Goal: Information Seeking & Learning: Compare options

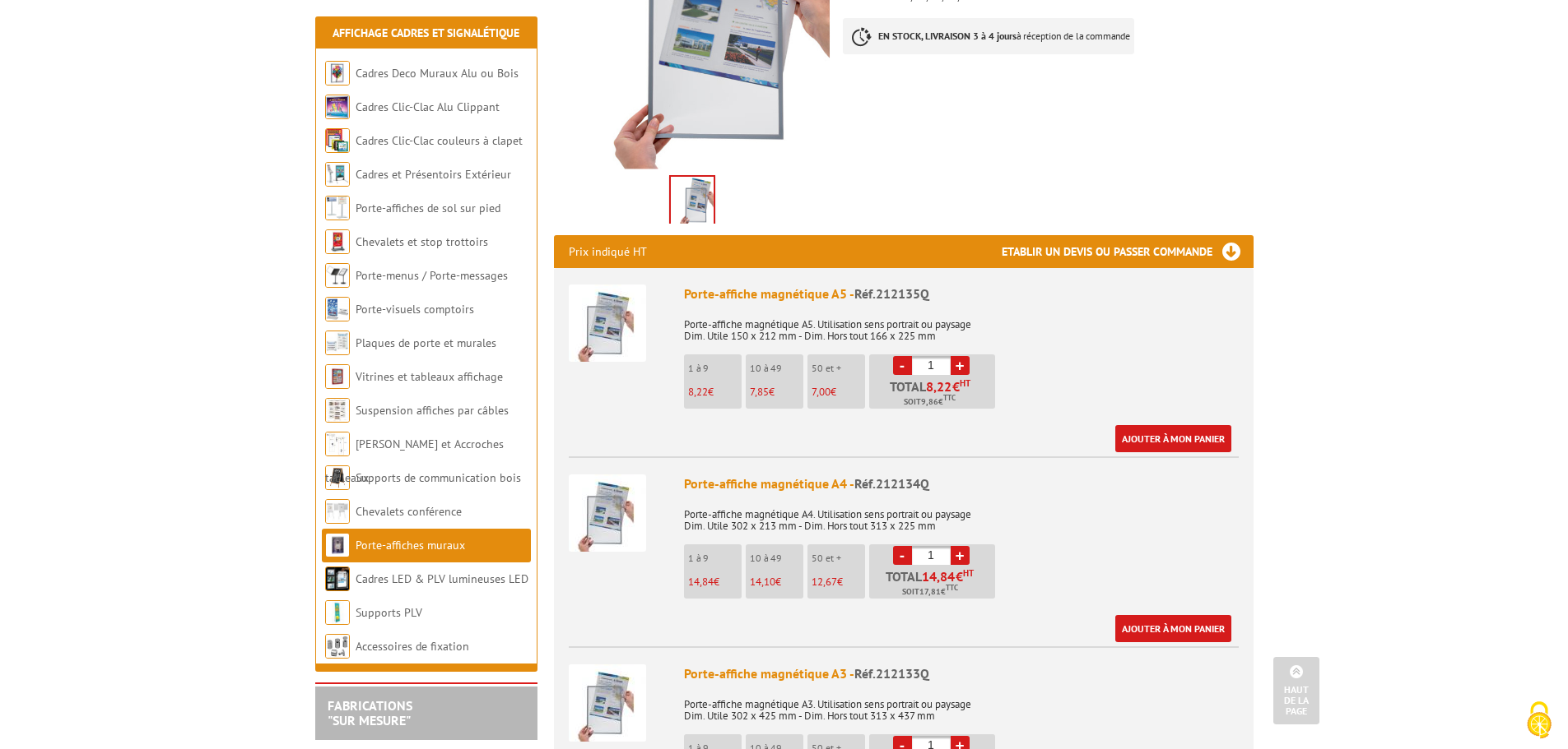
scroll to position [462, 0]
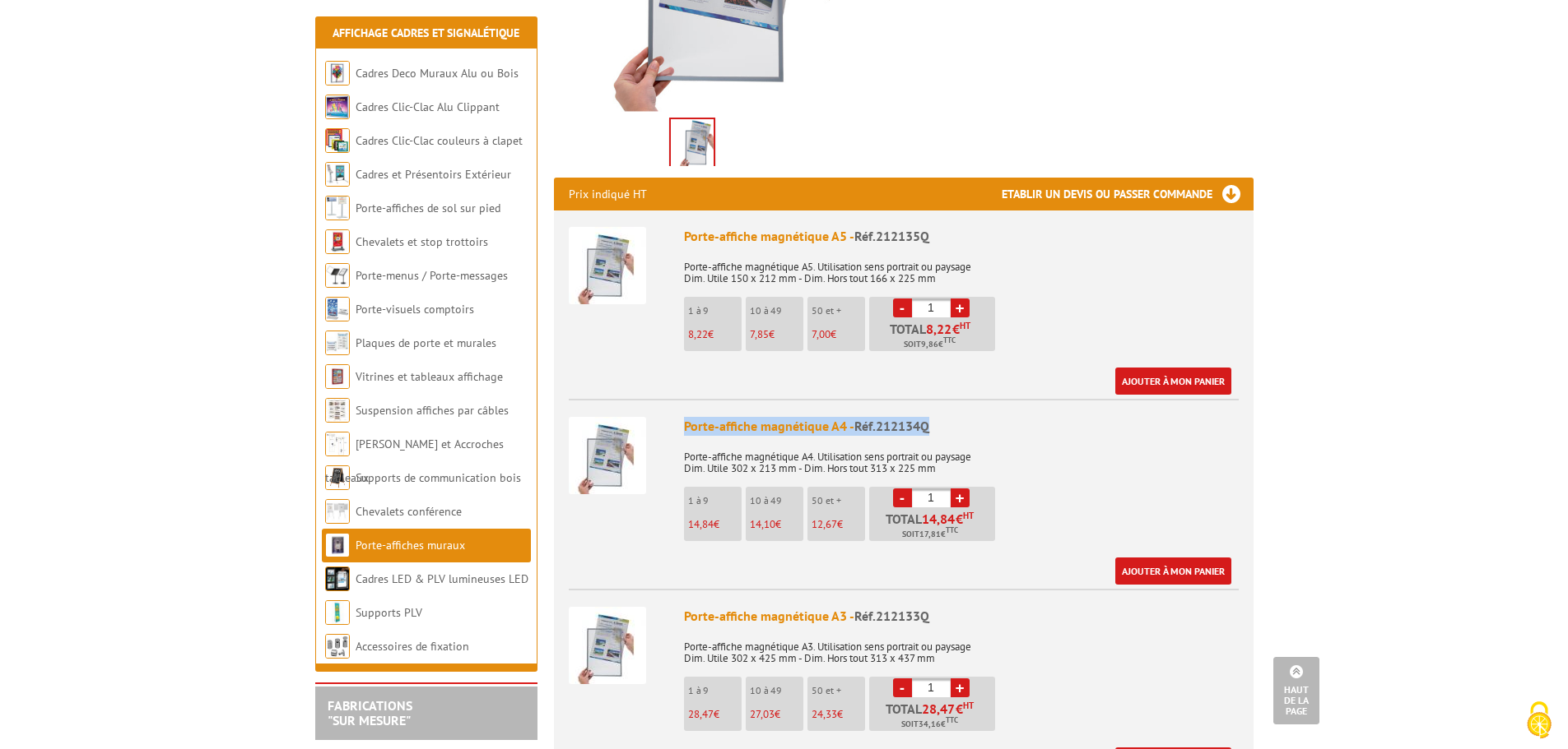
drag, startPoint x: 938, startPoint y: 410, endPoint x: 685, endPoint y: 409, distance: 253.0
click at [685, 417] on div "Porte-affiche magnétique A4 - Réf.212134Q" at bounding box center [961, 426] width 555 height 19
drag, startPoint x: 685, startPoint y: 406, endPoint x: 980, endPoint y: 414, distance: 295.1
click at [980, 417] on div "Porte-affiche magnétique A4 - Réf.212134Q" at bounding box center [961, 426] width 555 height 19
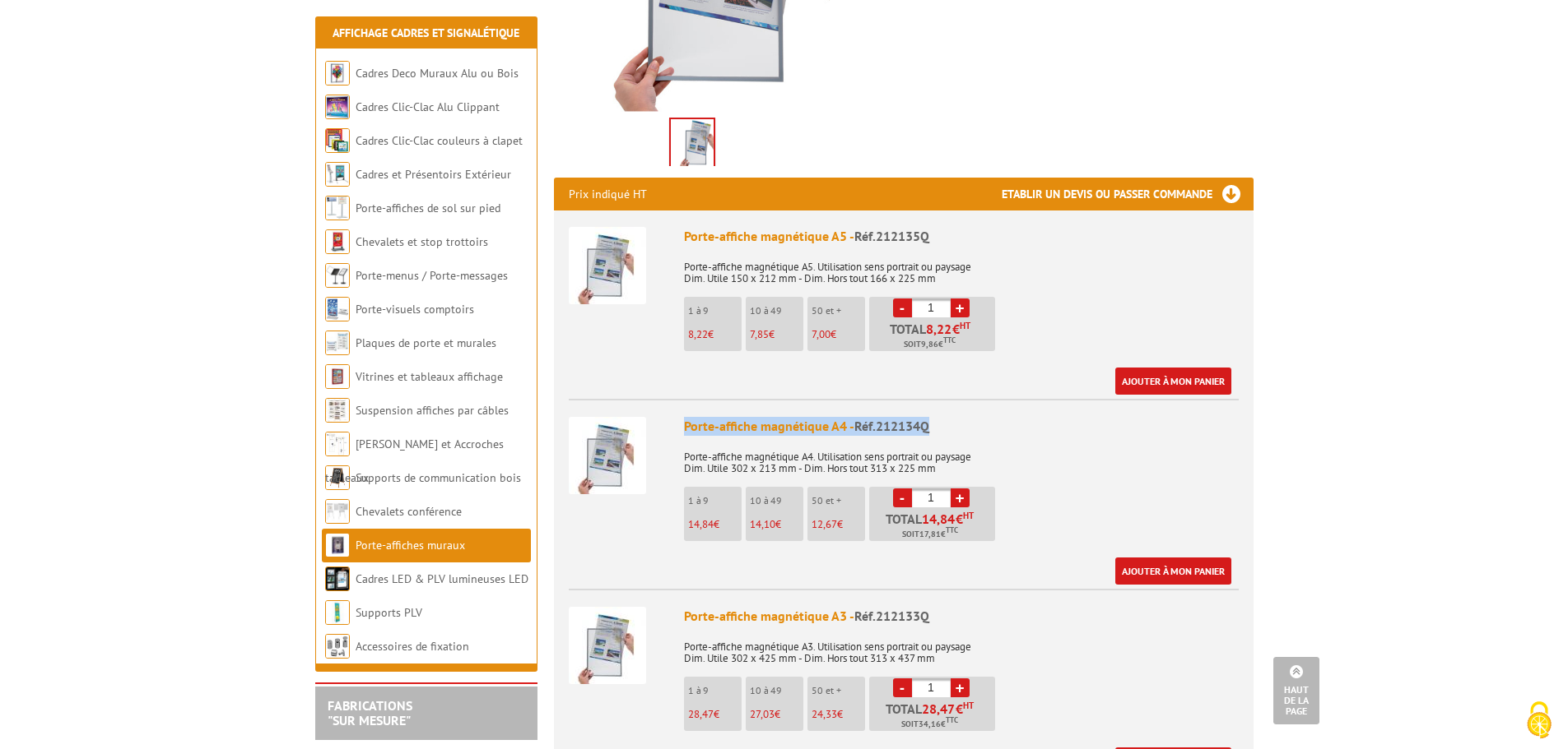
copy div "Porte-affiche magnétique A4 - Réf.212134Q"
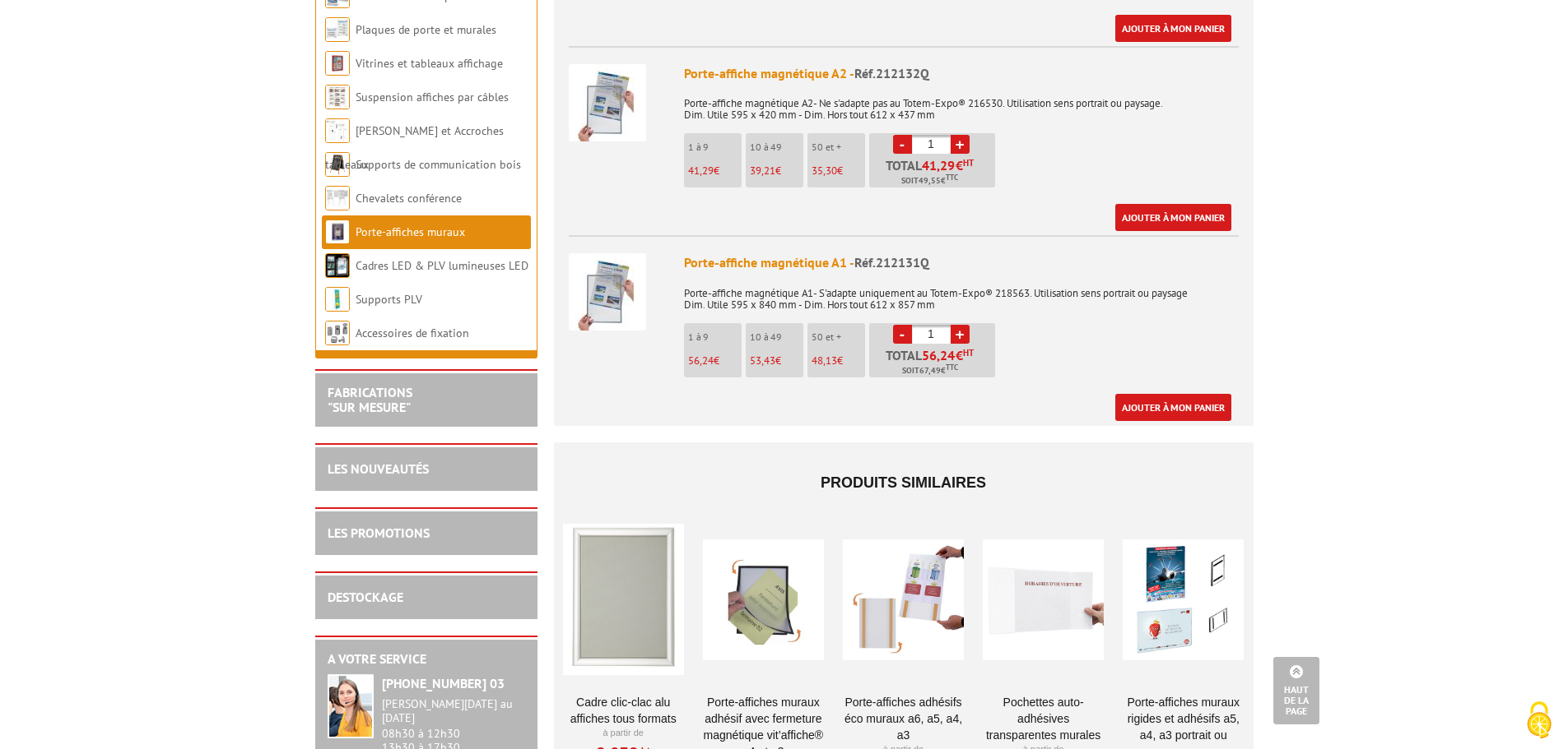
scroll to position [1196, 0]
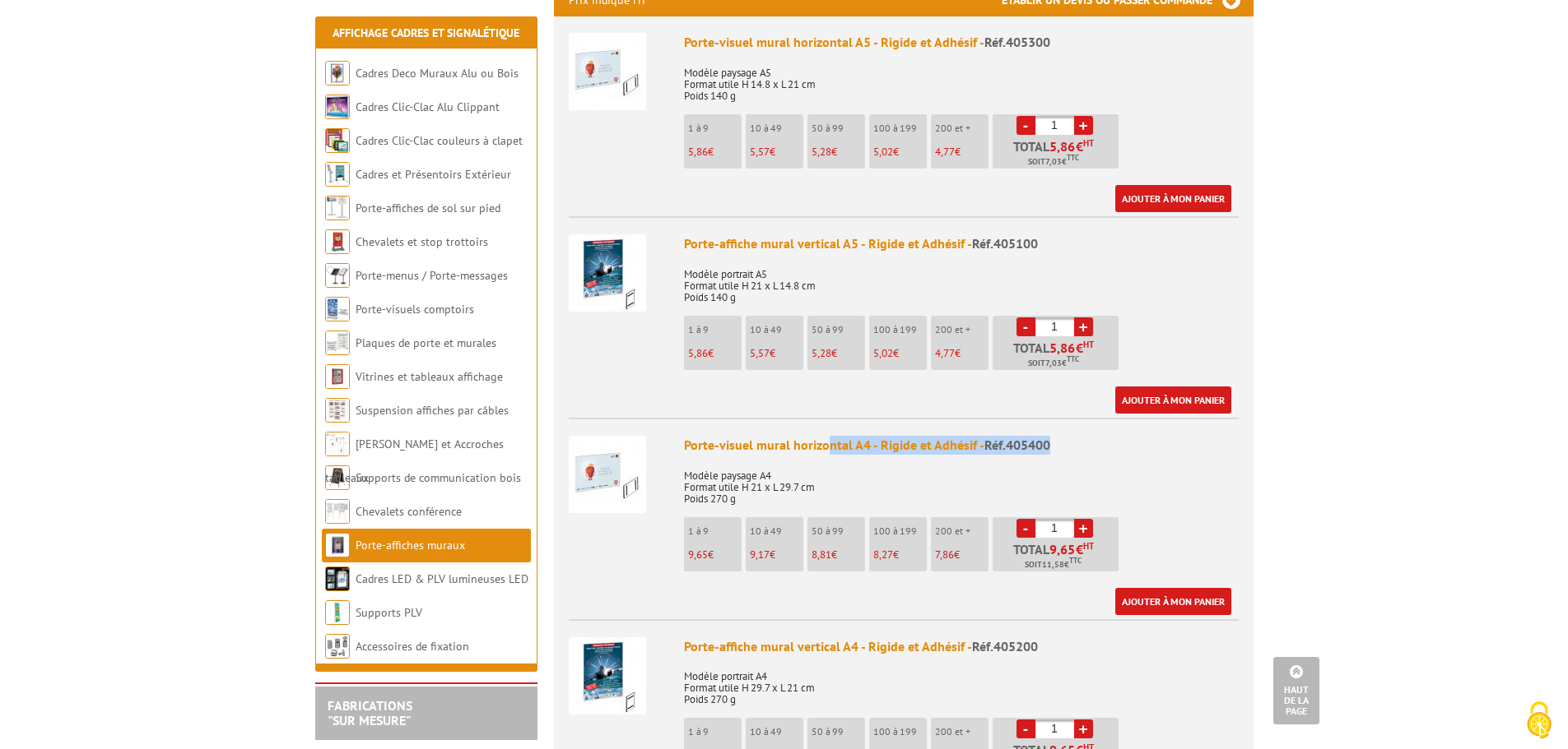
drag, startPoint x: 1059, startPoint y: 419, endPoint x: 826, endPoint y: 430, distance: 233.3
click at [826, 436] on div "Porte-visuel mural horizontal A4 - Rigide et Adhésif - Réf.405400" at bounding box center [961, 445] width 555 height 19
click at [990, 638] on span "Réf.405200" at bounding box center [1005, 646] width 65 height 16
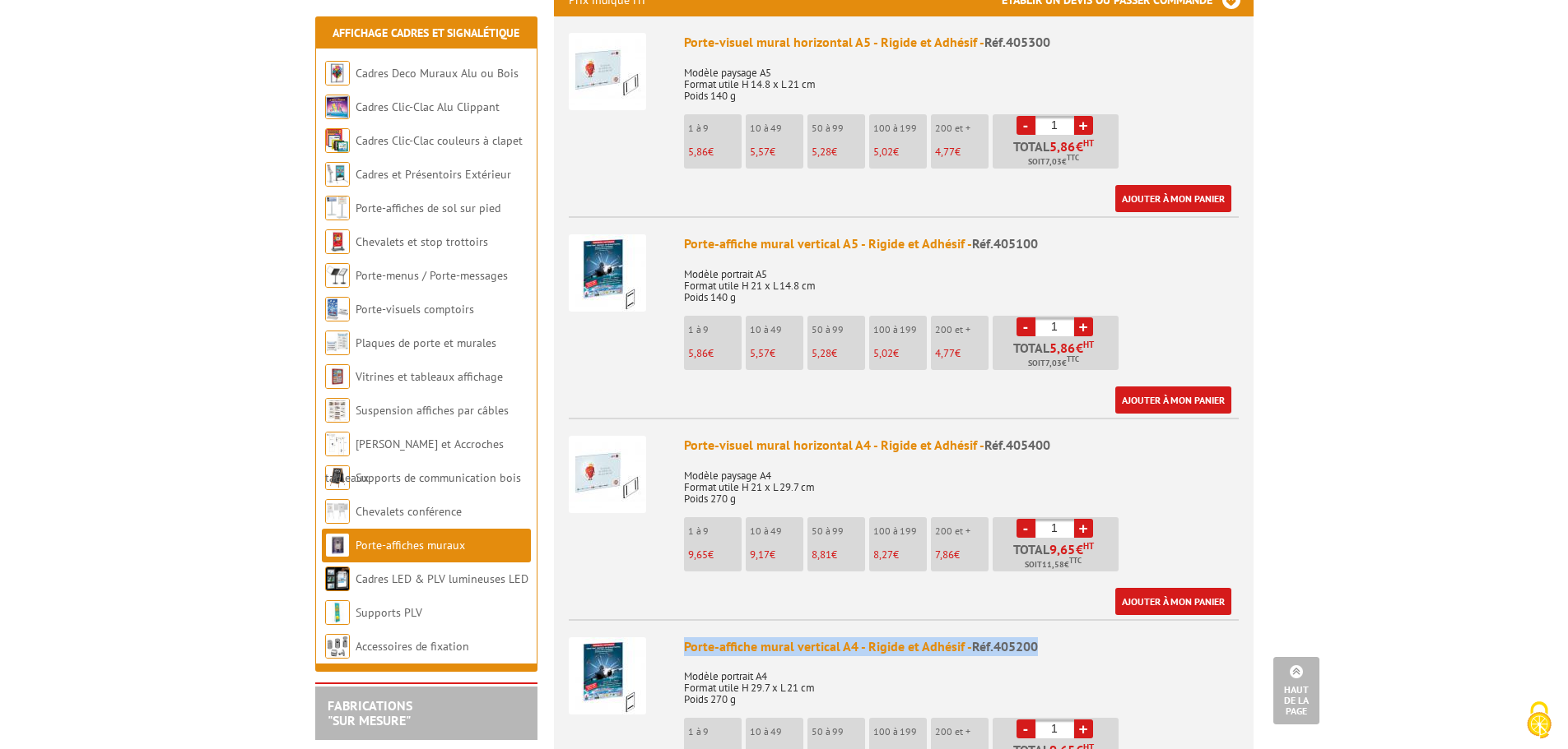
drag, startPoint x: 1047, startPoint y: 632, endPoint x: 681, endPoint y: 621, distance: 366.2
click at [681, 621] on li "Porte-affiche mural vertical A4 - Rigide et Adhésif - Réf.405200 Modèle portrai…" at bounding box center [903, 717] width 670 height 197
copy div "Porte-affiche mural vertical A4 - Rigide et Adhésif - Réf.405200"
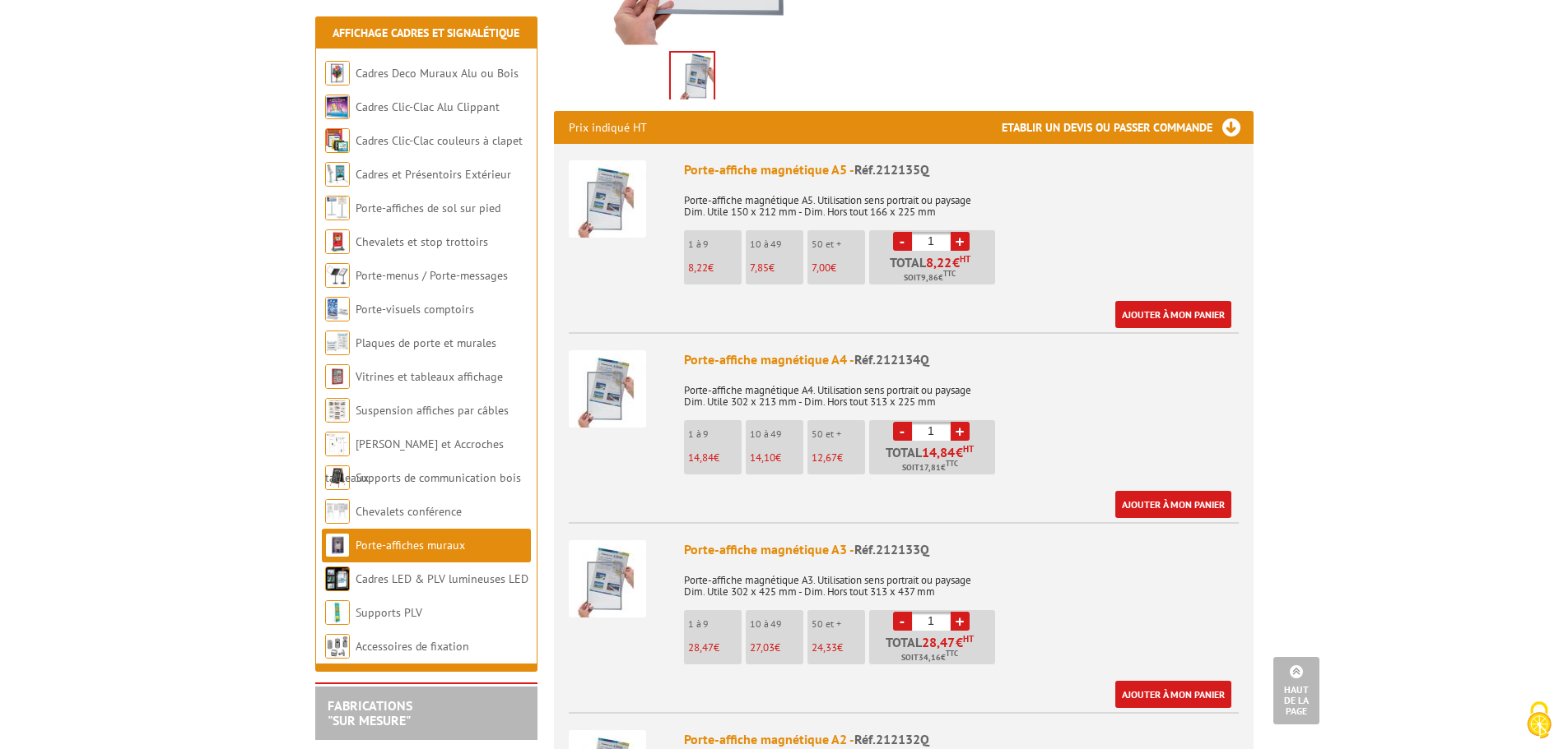
scroll to position [525, 0]
